Goal: Task Accomplishment & Management: Use online tool/utility

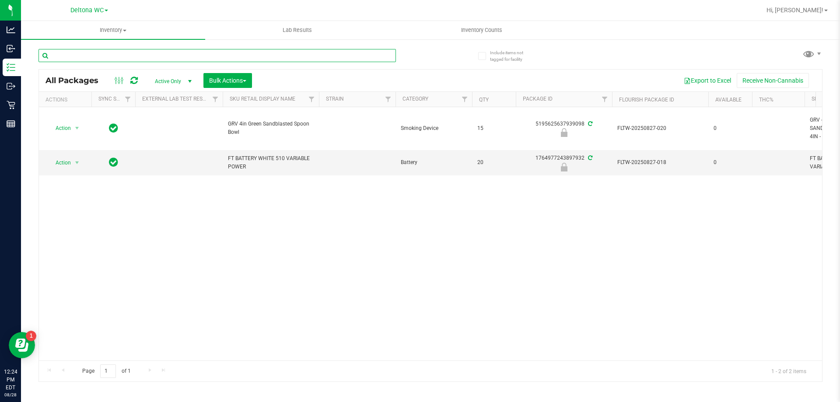
click at [185, 56] on input "text" at bounding box center [216, 55] width 357 height 13
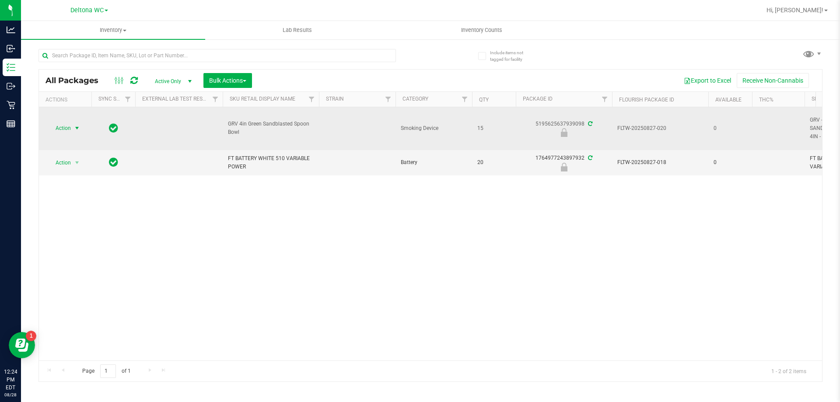
click at [61, 131] on span "Action" at bounding box center [60, 128] width 24 height 12
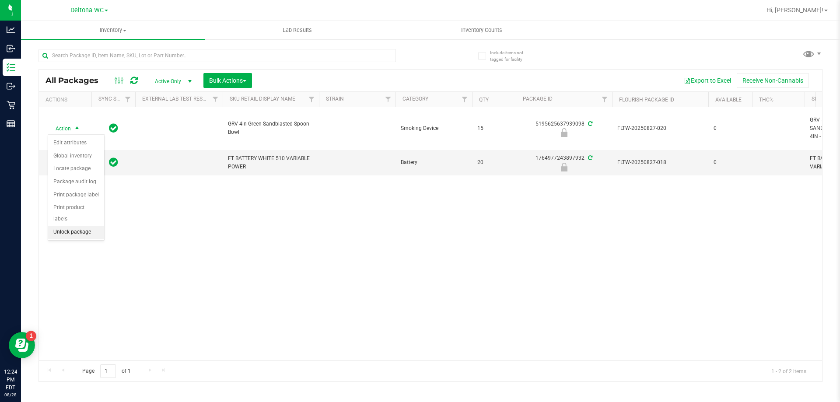
click at [76, 226] on li "Unlock package" at bounding box center [76, 232] width 56 height 13
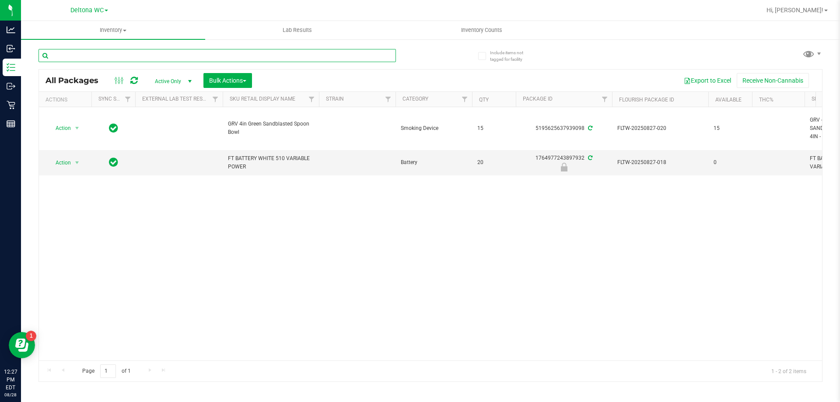
click at [194, 59] on input "text" at bounding box center [216, 55] width 357 height 13
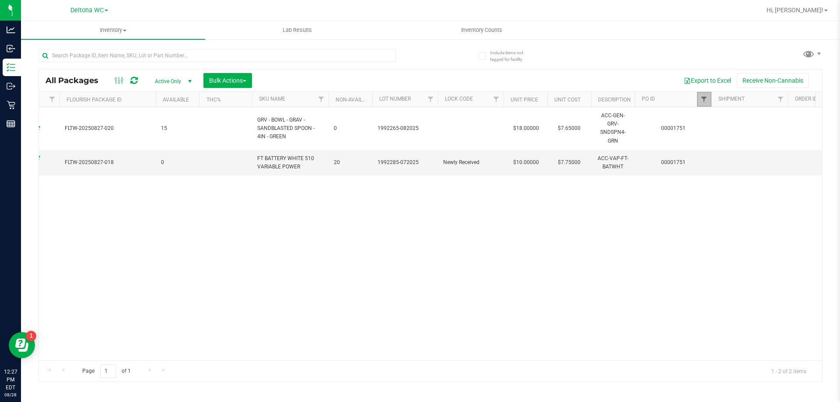
click at [706, 99] on span "Filter" at bounding box center [703, 99] width 7 height 7
click at [723, 139] on button "Filter" at bounding box center [723, 141] width 42 height 19
click at [708, 97] on link "Filter" at bounding box center [704, 99] width 14 height 15
click at [771, 139] on button "Clear" at bounding box center [771, 141] width 42 height 19
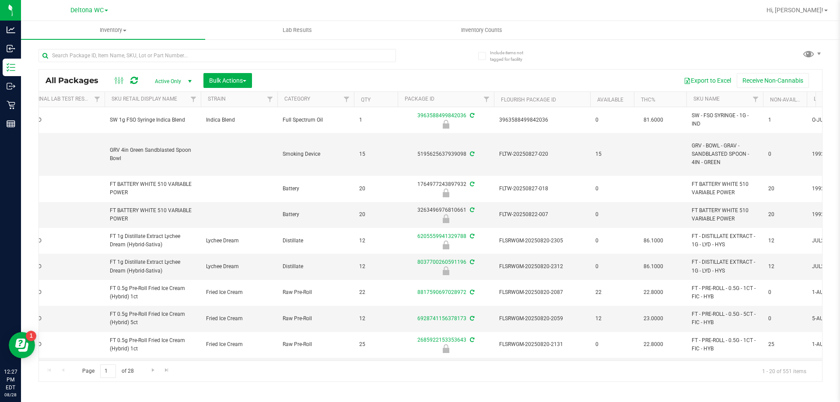
scroll to position [0, 93]
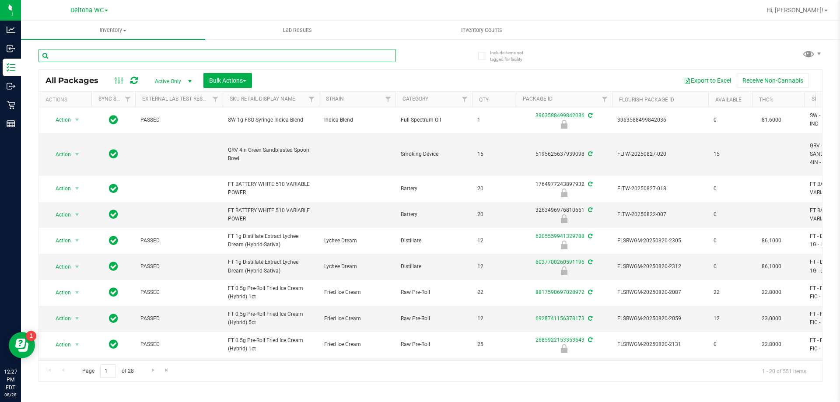
click at [163, 51] on input "text" at bounding box center [216, 55] width 357 height 13
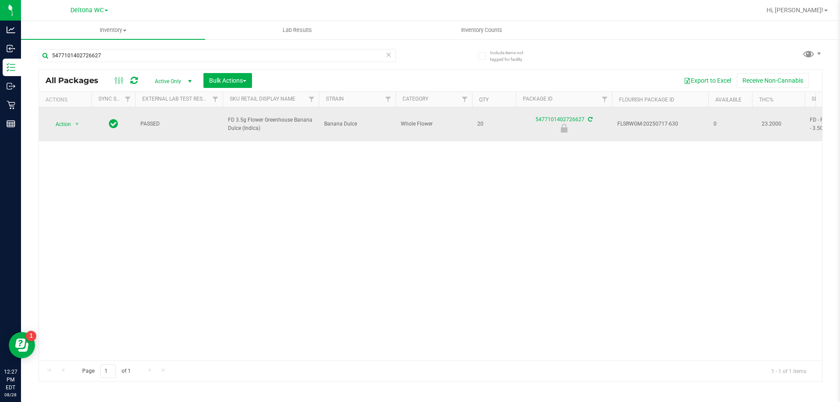
click at [250, 124] on span "FD 3.5g Flower Greenhouse Banana Dulce (Indica)" at bounding box center [271, 124] width 86 height 17
copy tr "FD 3.5g Flower Greenhouse Banana Dulce (Indica)"
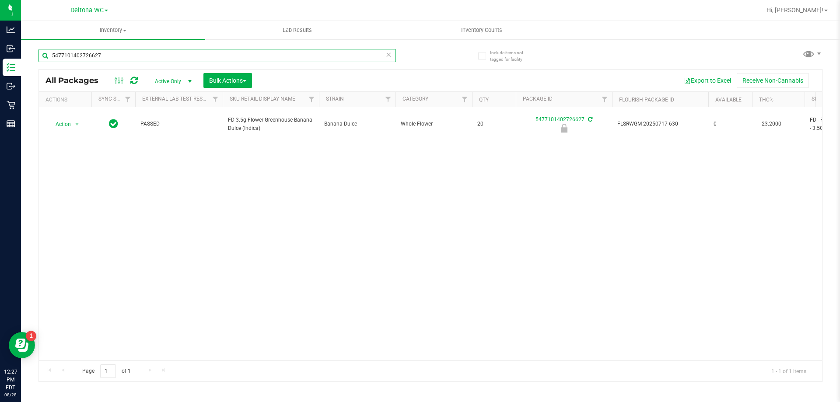
click at [237, 60] on input "5477101402726627" at bounding box center [216, 55] width 357 height 13
click at [237, 59] on input "5477101402726627" at bounding box center [216, 55] width 357 height 13
click at [237, 60] on input "5477101402726627" at bounding box center [216, 55] width 357 height 13
paste input "FD 3.5g Flower Greenhouse Banana Dulce (Indica)"
type input "FD 3.5g Flower Greenhouse Banana Dulce (Indica)"
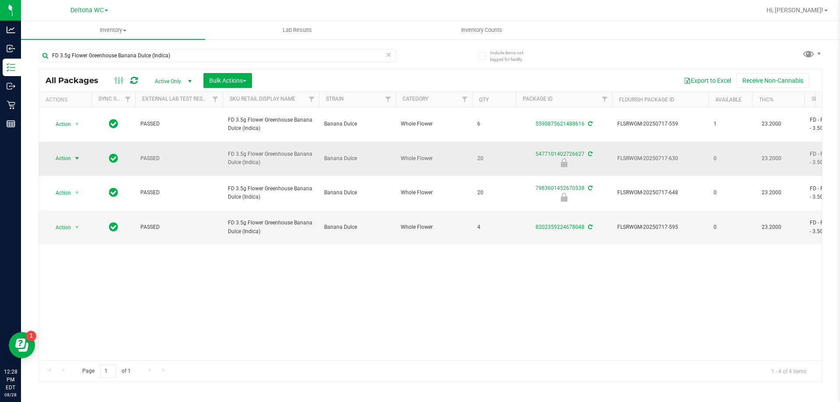
click at [71, 152] on span "Action" at bounding box center [60, 158] width 24 height 12
click at [69, 243] on li "Unlock package" at bounding box center [76, 249] width 56 height 13
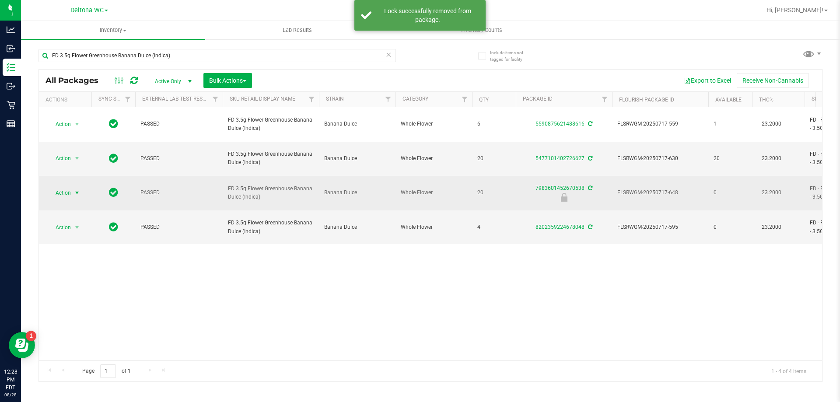
click at [78, 189] on span "select" at bounding box center [76, 192] width 7 height 7
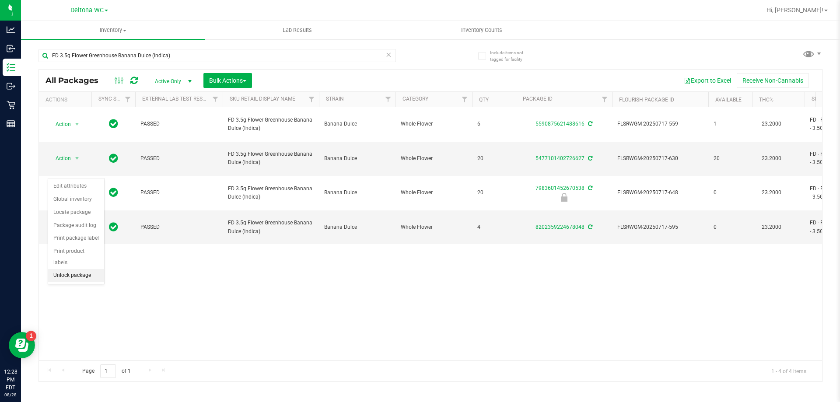
click at [81, 269] on li "Unlock package" at bounding box center [76, 275] width 56 height 13
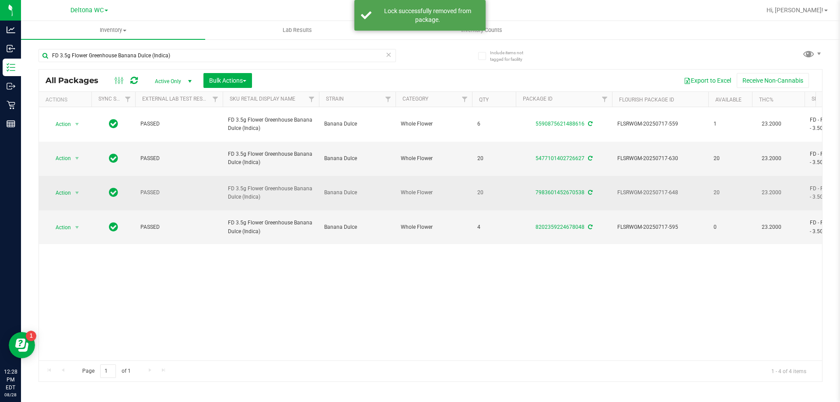
click at [67, 187] on span "Action" at bounding box center [60, 193] width 24 height 12
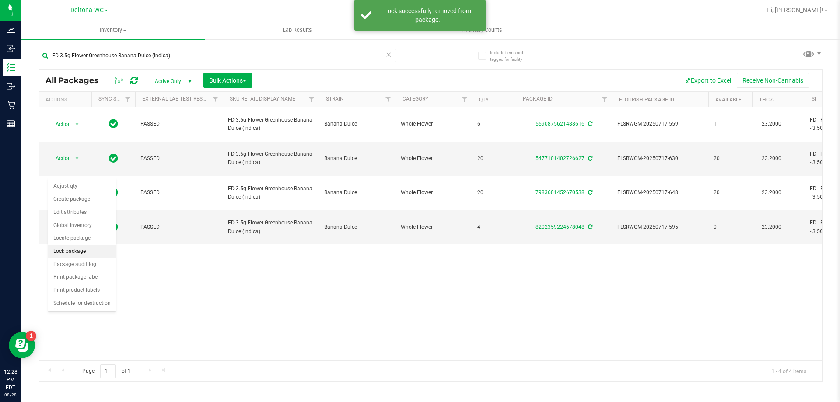
click at [80, 245] on li "Lock package" at bounding box center [82, 251] width 68 height 13
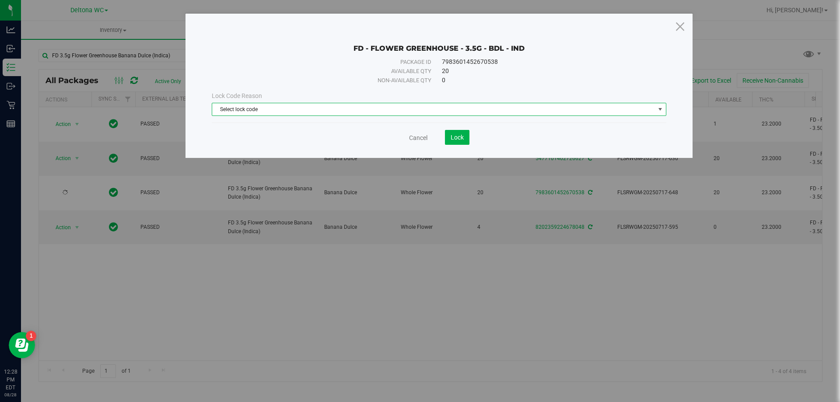
click at [328, 110] on span "Select lock code" at bounding box center [433, 109] width 443 height 12
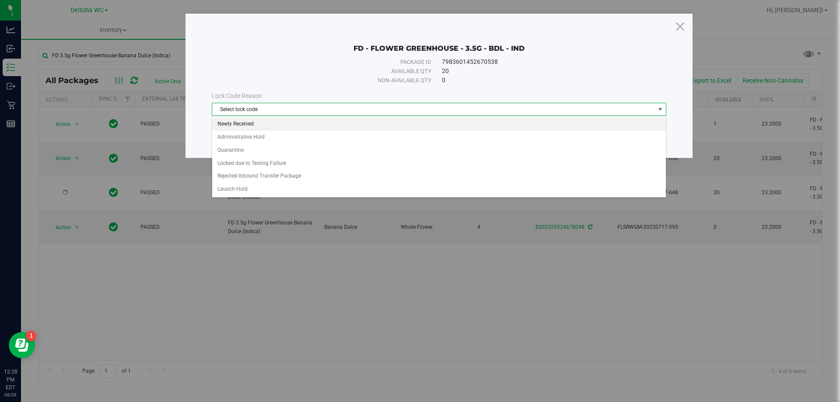
click at [257, 125] on li "Newly Received" at bounding box center [439, 124] width 454 height 13
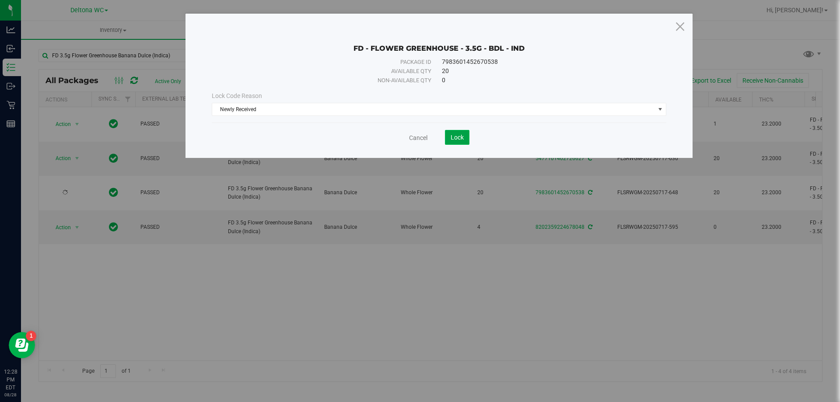
click at [467, 135] on button "Lock" at bounding box center [457, 137] width 24 height 15
